Goal: Task Accomplishment & Management: Complete application form

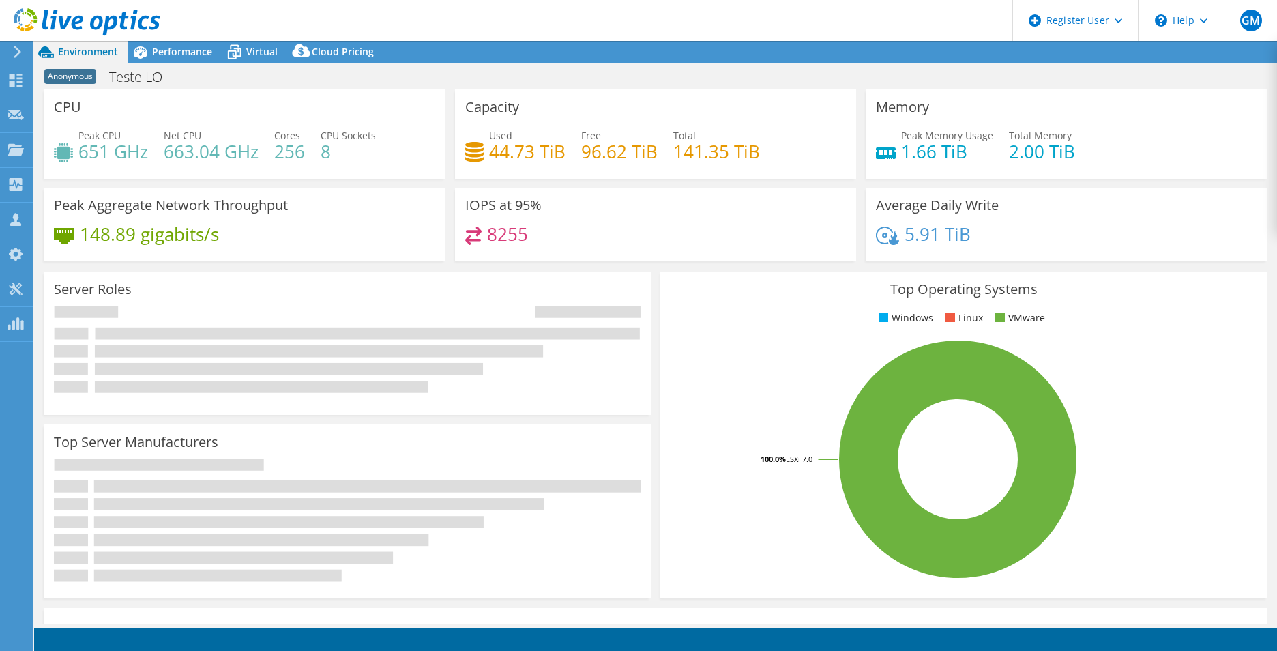
select select "SouthAmerica"
select select "BRL"
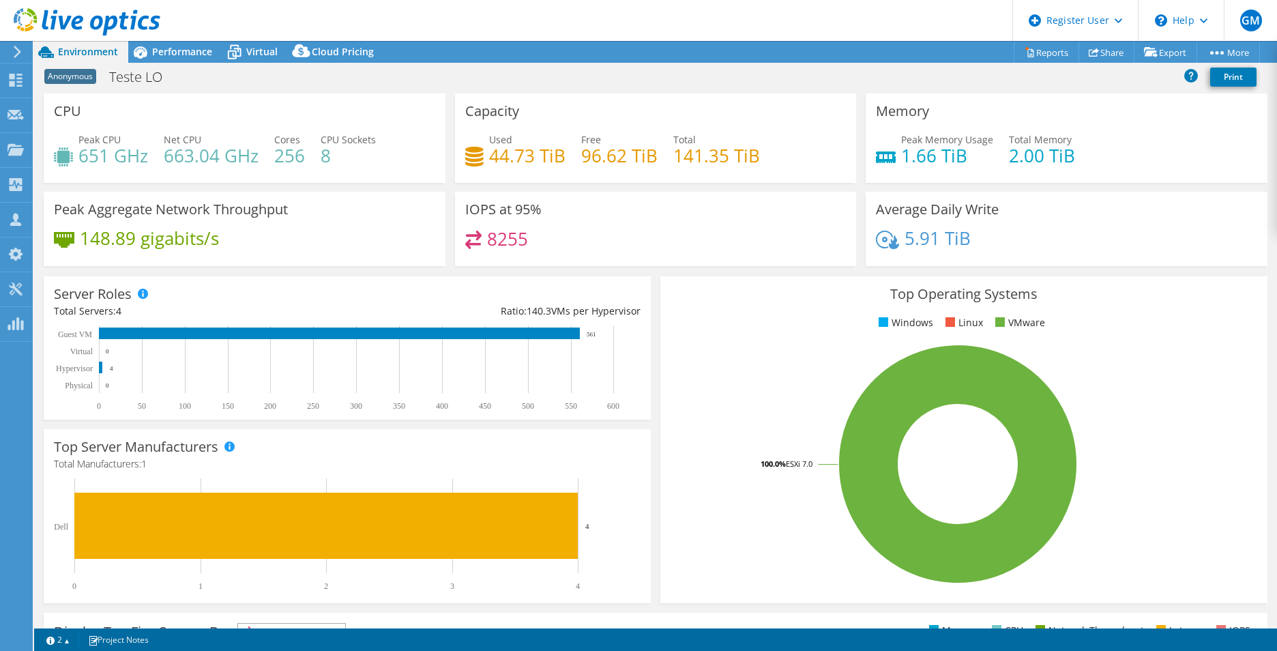
click at [74, 25] on use at bounding box center [87, 21] width 147 height 27
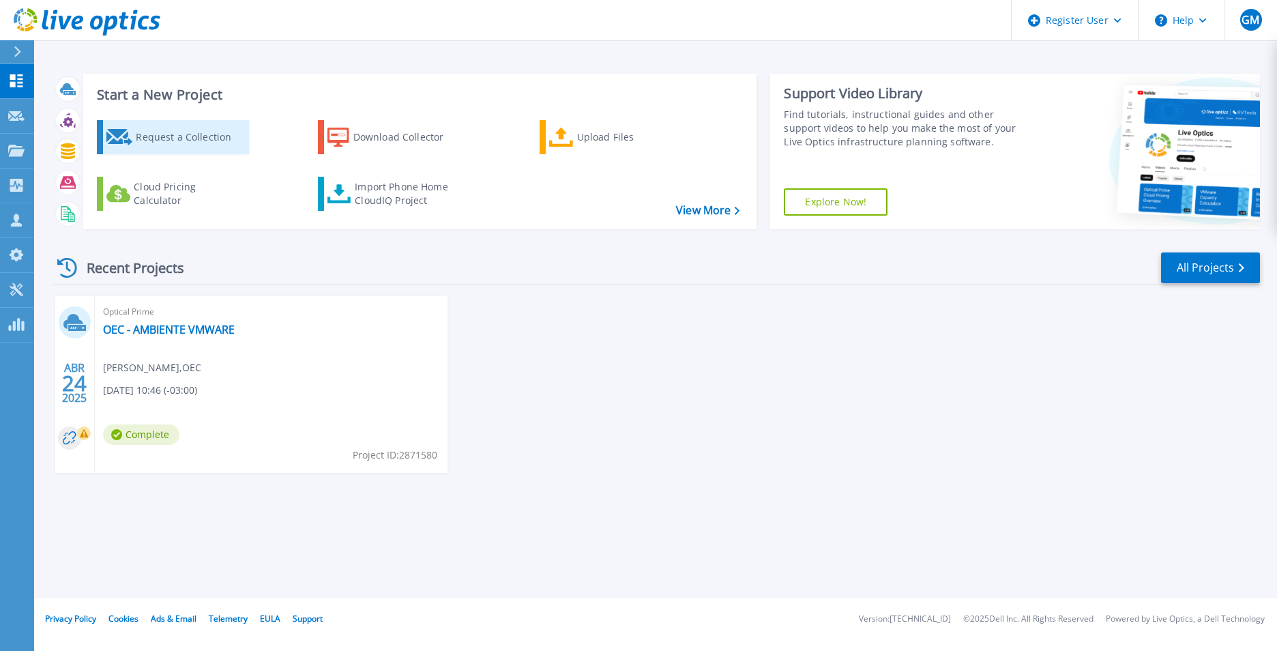
click at [203, 135] on div "Request a Collection" at bounding box center [190, 136] width 109 height 27
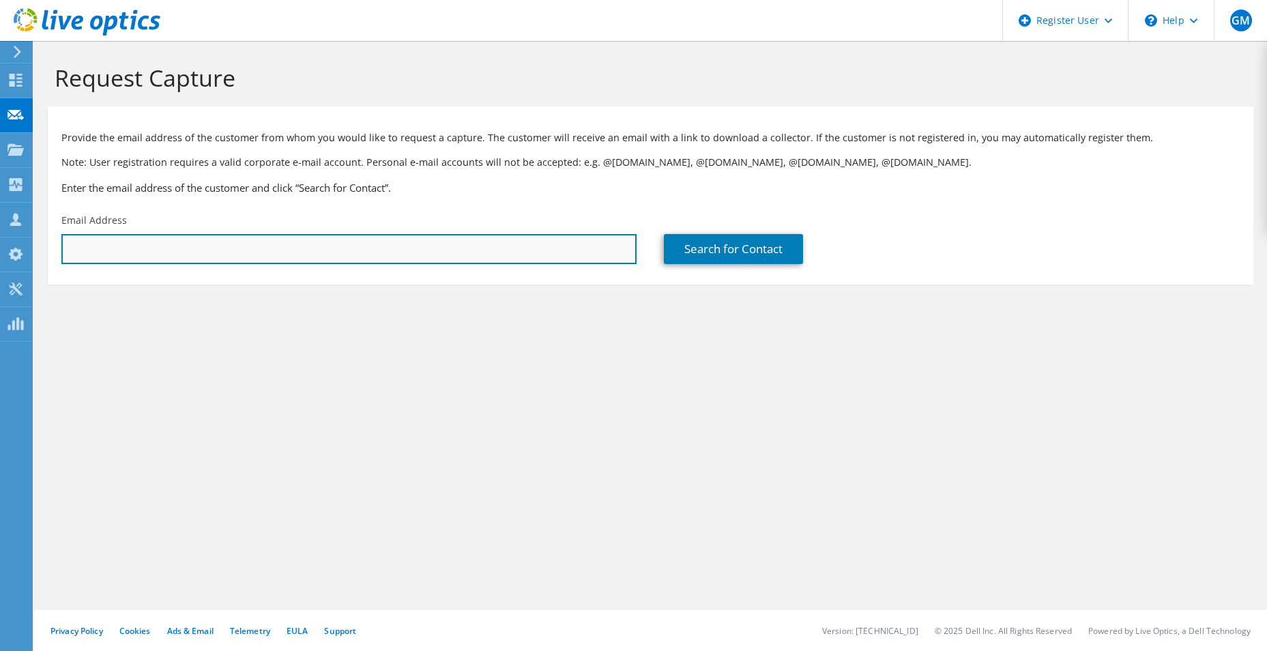
click at [223, 252] on input "text" at bounding box center [348, 249] width 575 height 30
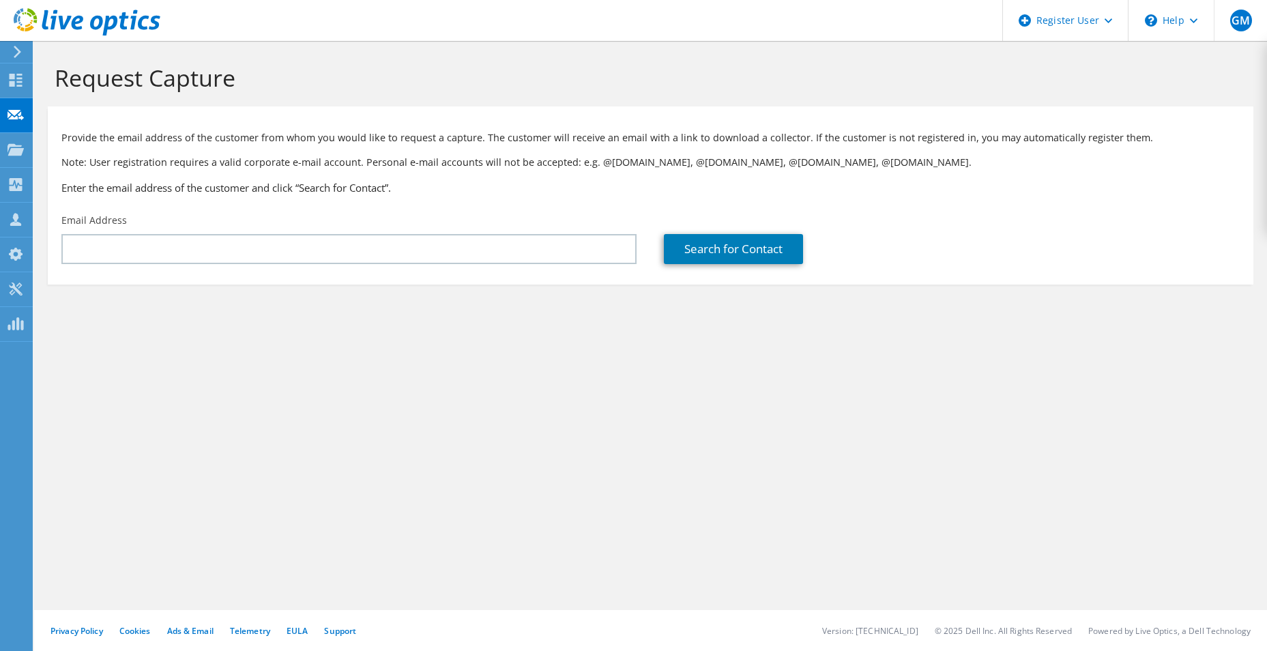
click at [422, 341] on section "Request Capture Provide the email address of the customer from whom you would l…" at bounding box center [650, 197] width 1233 height 312
